Goal: Information Seeking & Learning: Check status

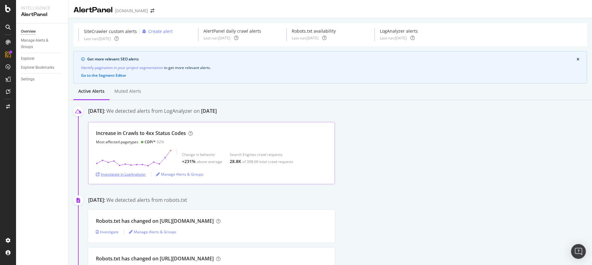
click at [139, 174] on div "Investigate in LogAnalyzer" at bounding box center [121, 174] width 50 height 5
